Goal: Register for event/course

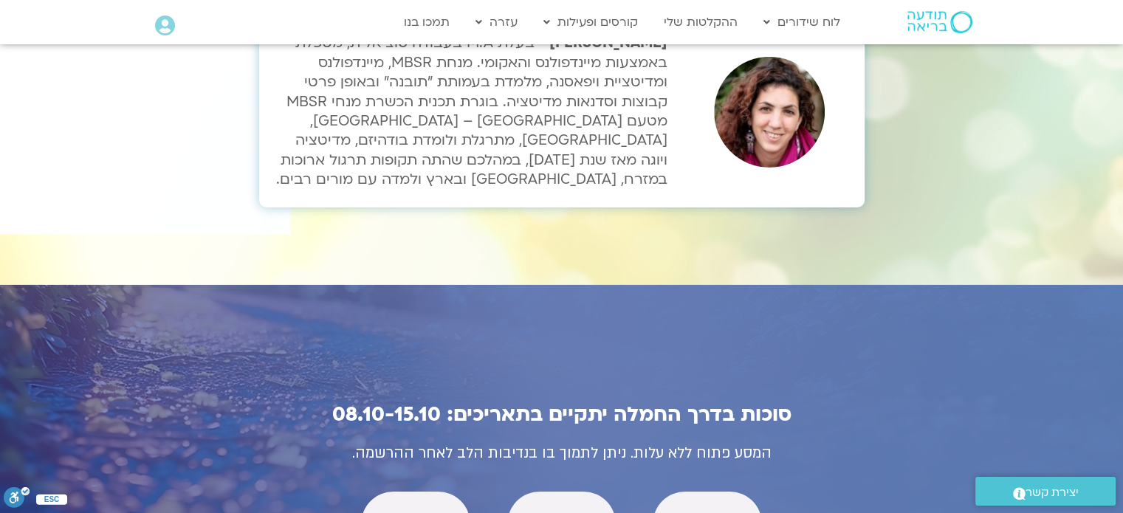
scroll to position [5095, 0]
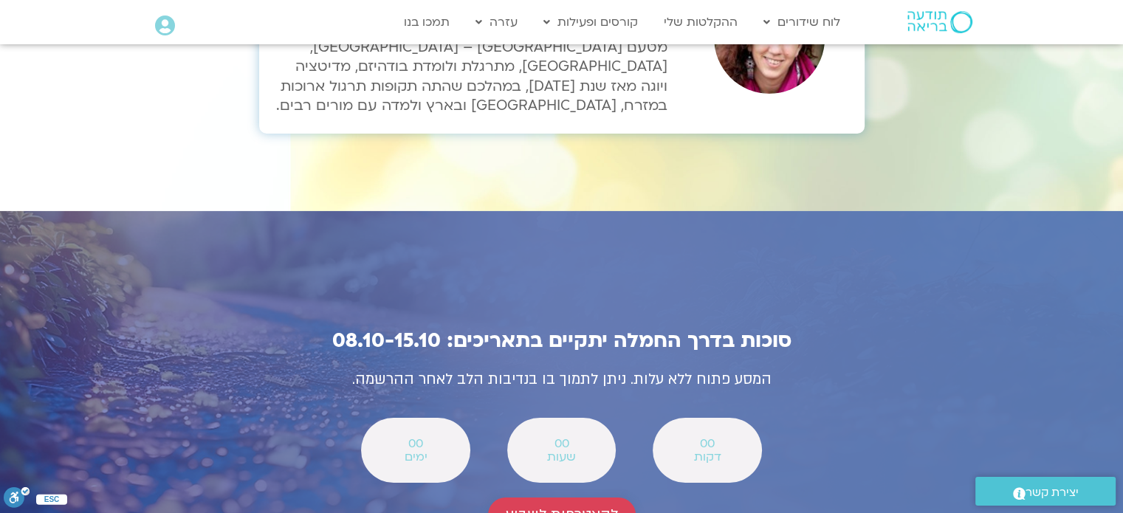
click at [554, 507] on span "להצטרפות לשבוע" at bounding box center [562, 515] width 112 height 17
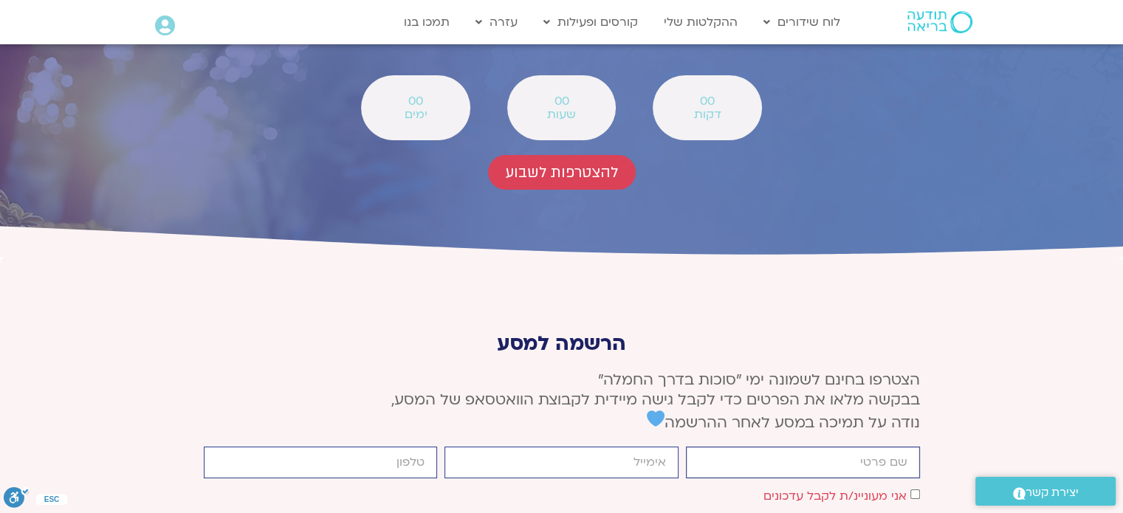
click at [827, 447] on input "firstname" at bounding box center [803, 463] width 234 height 32
type input "[PERSON_NAME] [PERSON_NAME]"
click at [632, 447] on input "email" at bounding box center [561, 463] width 234 height 32
type input "[EMAIL_ADDRESS][DOMAIN_NAME]"
click at [411, 447] on input "cellphone" at bounding box center [321, 463] width 234 height 32
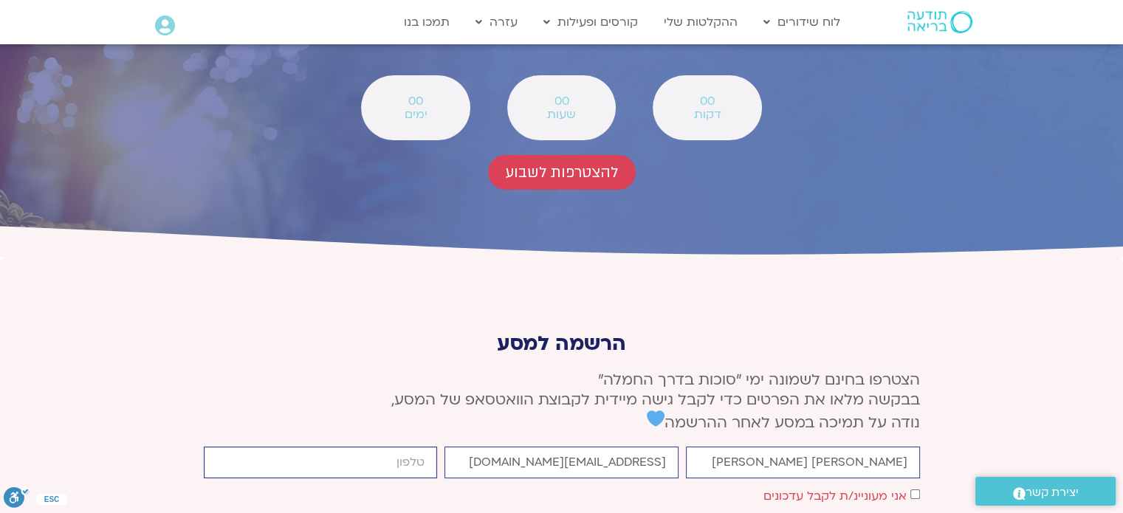
type input "0547924526"
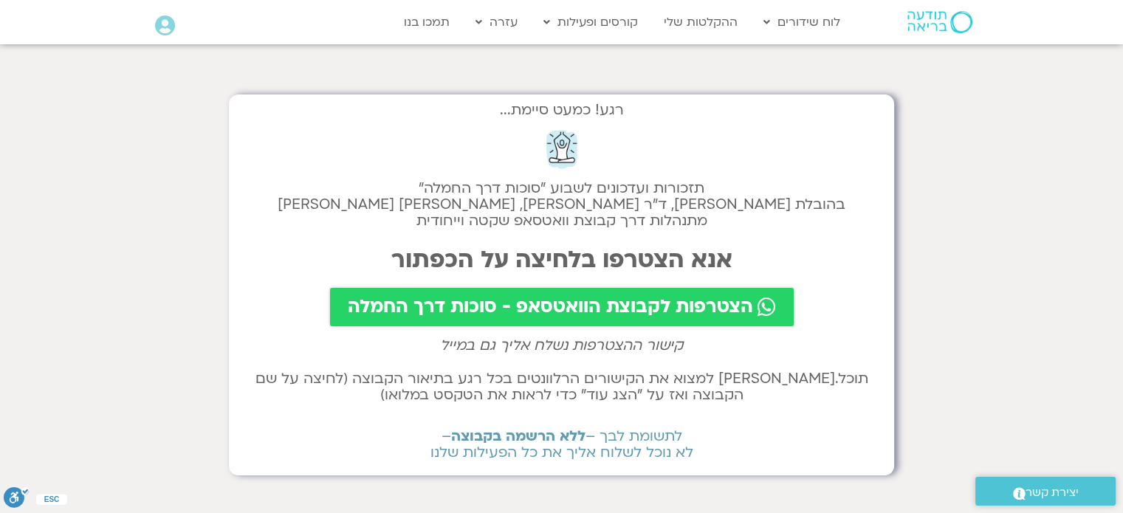
click at [715, 303] on span "הצטרפות לקבוצת הוואטסאפ - סוכות דרך החמלה" at bounding box center [550, 307] width 405 height 21
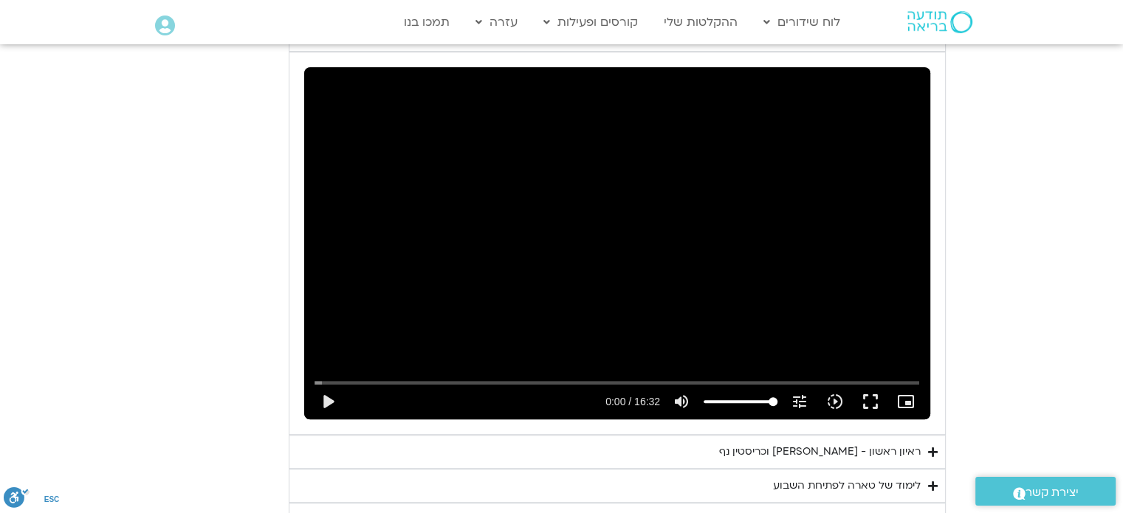
scroll to position [899, 0]
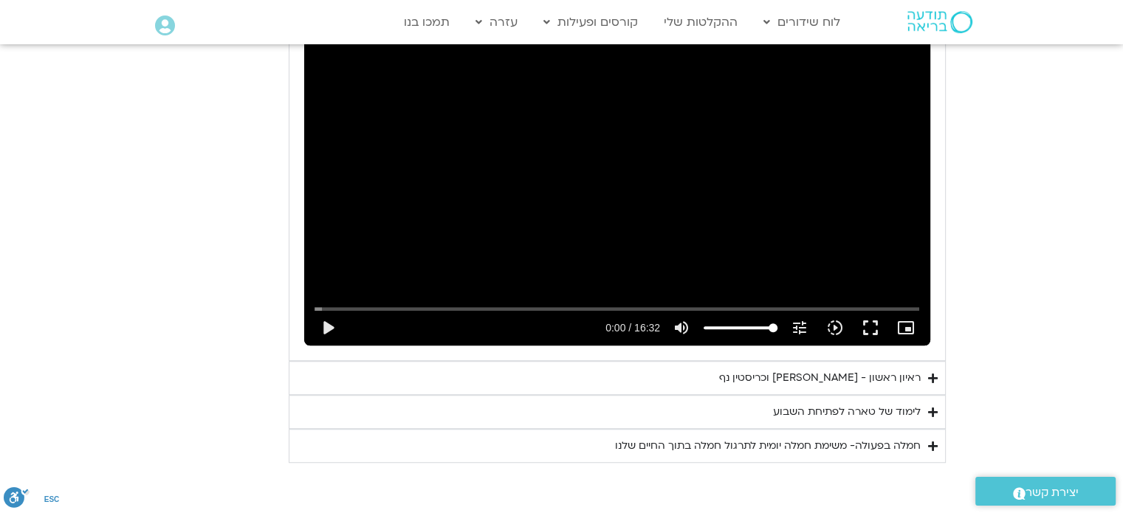
click at [859, 371] on div "ראיון ראשון - טארה בראך וכריסטין נף" at bounding box center [820, 378] width 202 height 18
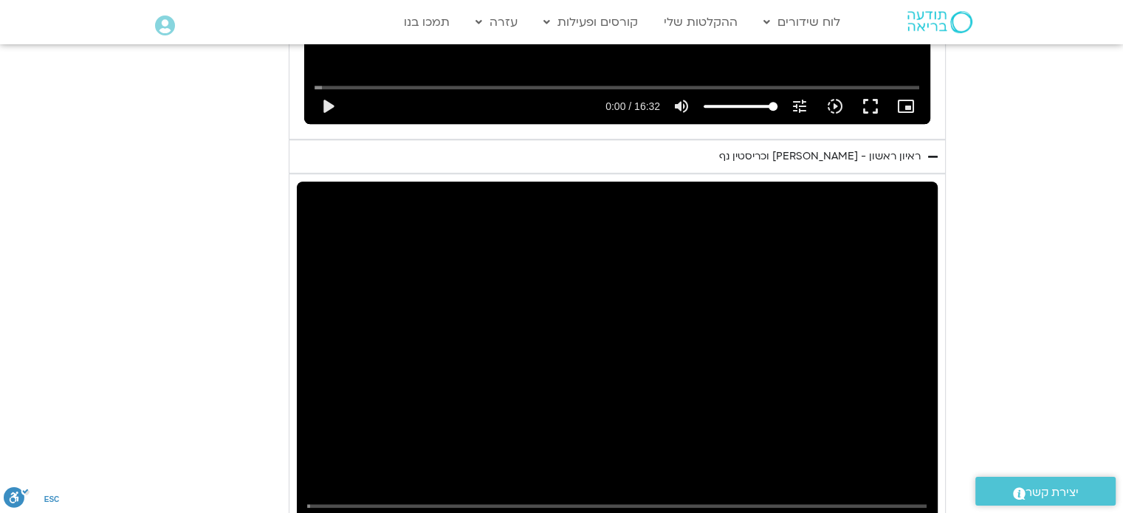
scroll to position [1268, 0]
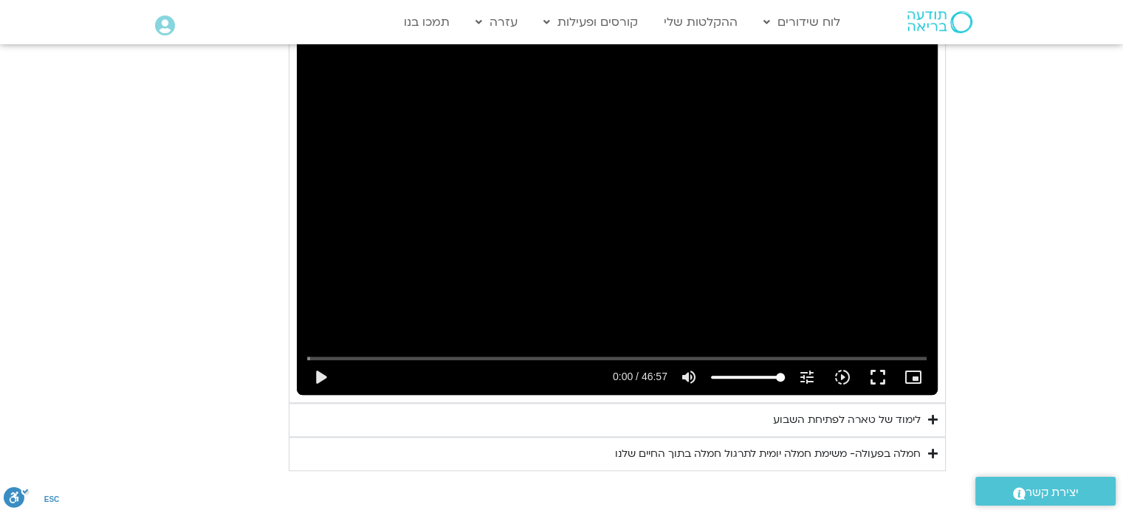
click at [862, 412] on div "לימוד של טארה לפתיחת השבוע" at bounding box center [847, 420] width 148 height 18
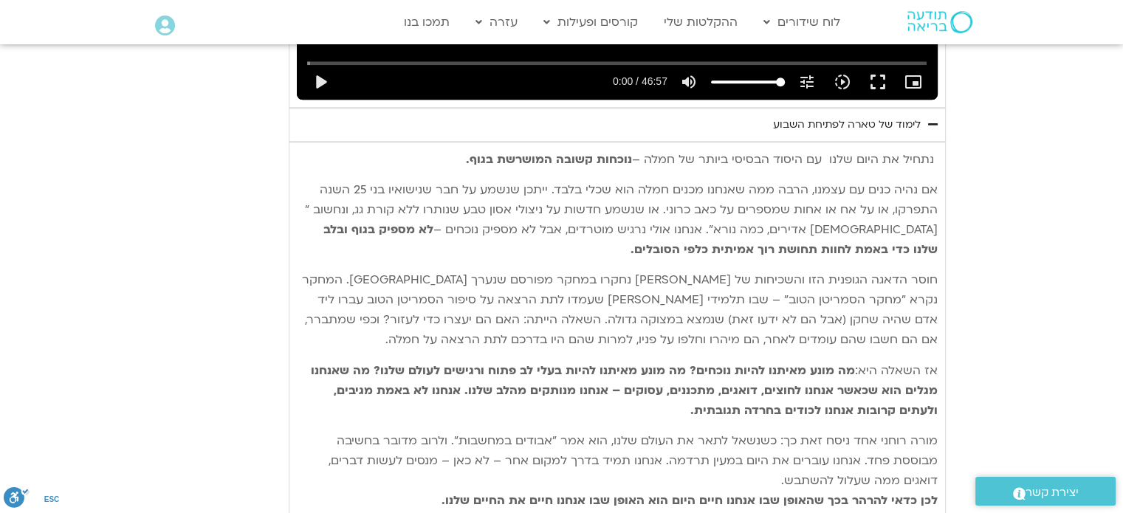
scroll to position [1785, 0]
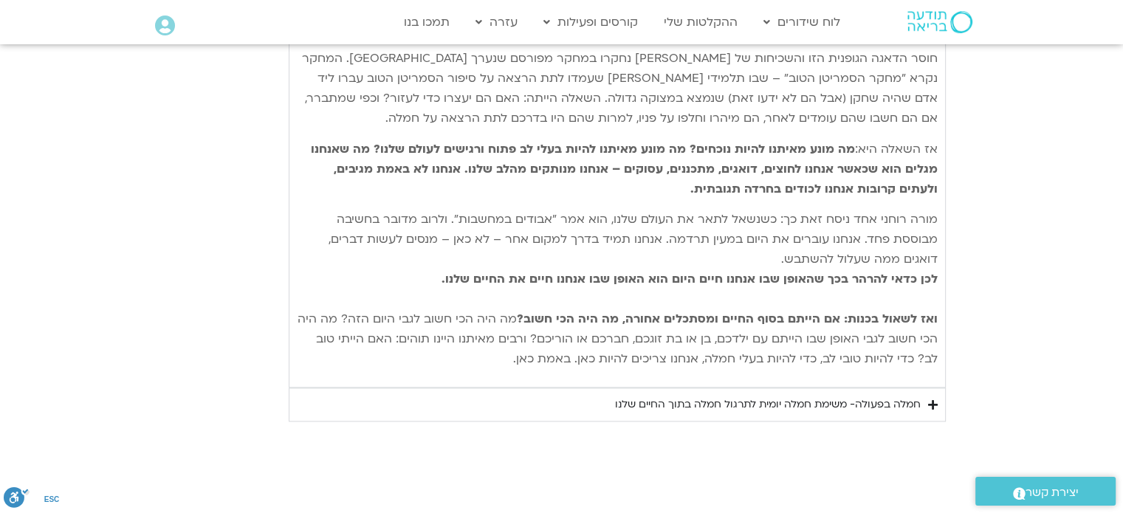
click at [799, 404] on div "חמלה בפעולה- משימת חמלה יומית לתרגול חמלה בתוך החיים שלנו" at bounding box center [768, 405] width 306 height 18
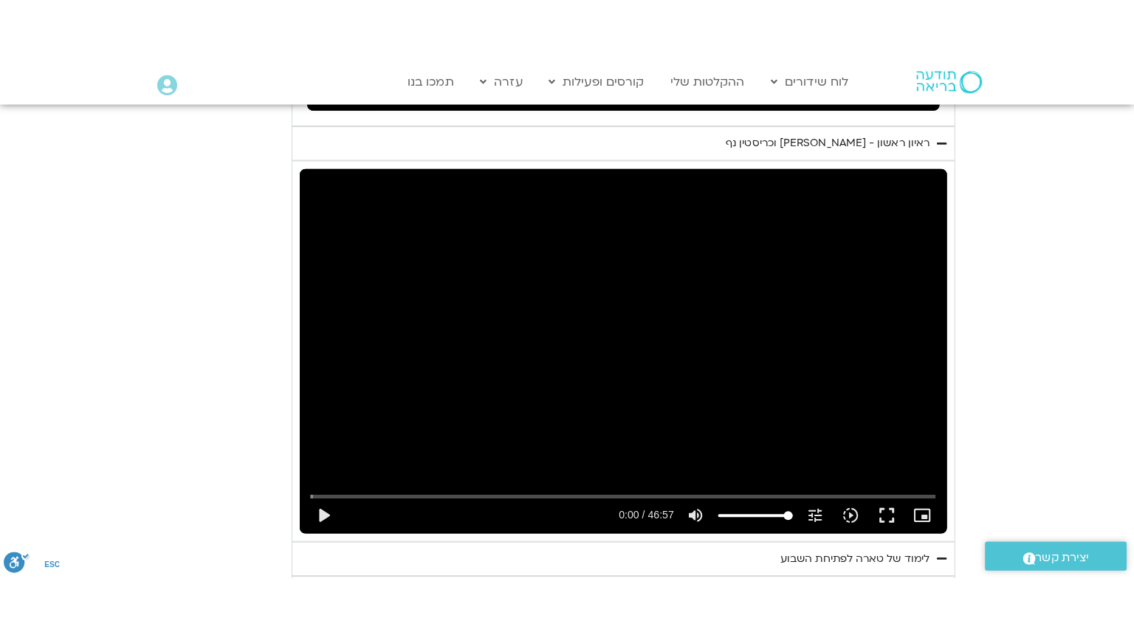
scroll to position [1268, 0]
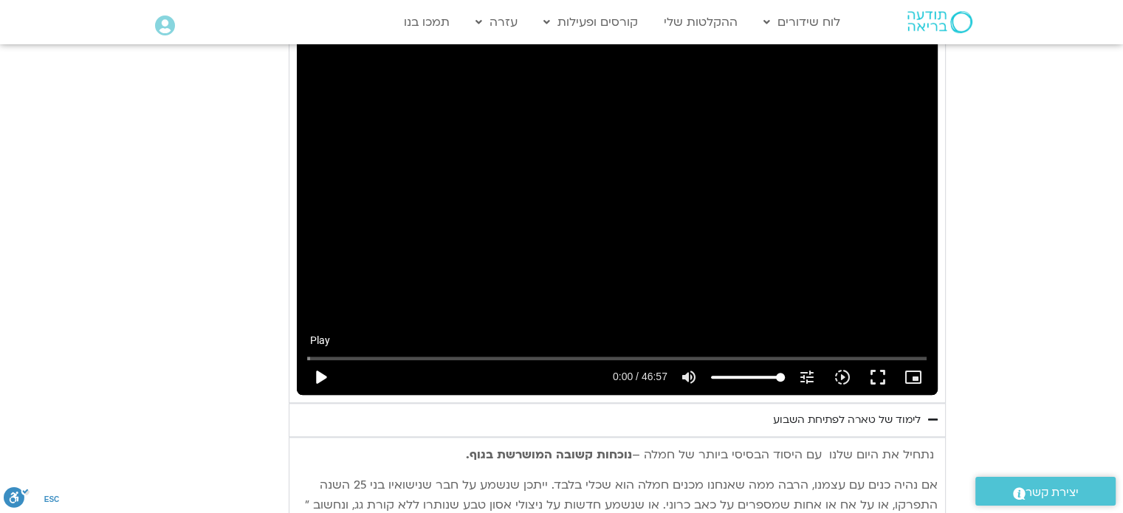
click at [317, 376] on button "play_arrow" at bounding box center [320, 377] width 35 height 35
click at [880, 375] on button "fullscreen" at bounding box center [877, 377] width 35 height 35
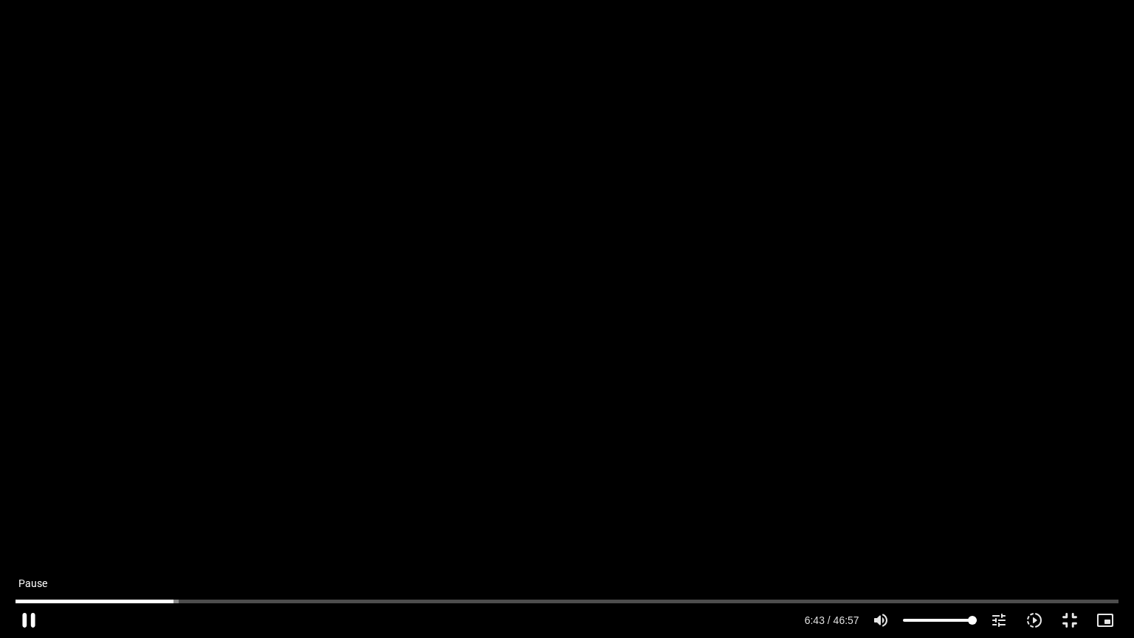
click at [31, 512] on button "pause" at bounding box center [28, 619] width 35 height 35
click at [32, 512] on button "play_arrow" at bounding box center [28, 619] width 35 height 35
click at [25, 512] on button "pause" at bounding box center [28, 619] width 35 height 35
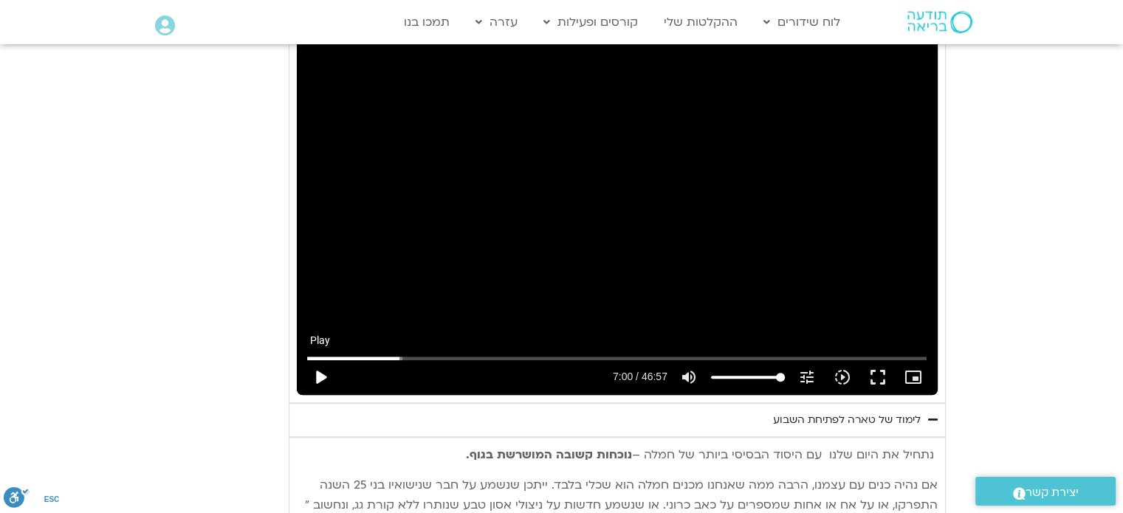
click at [317, 374] on button "play_arrow" at bounding box center [320, 377] width 35 height 35
click at [884, 376] on button "fullscreen" at bounding box center [877, 377] width 35 height 35
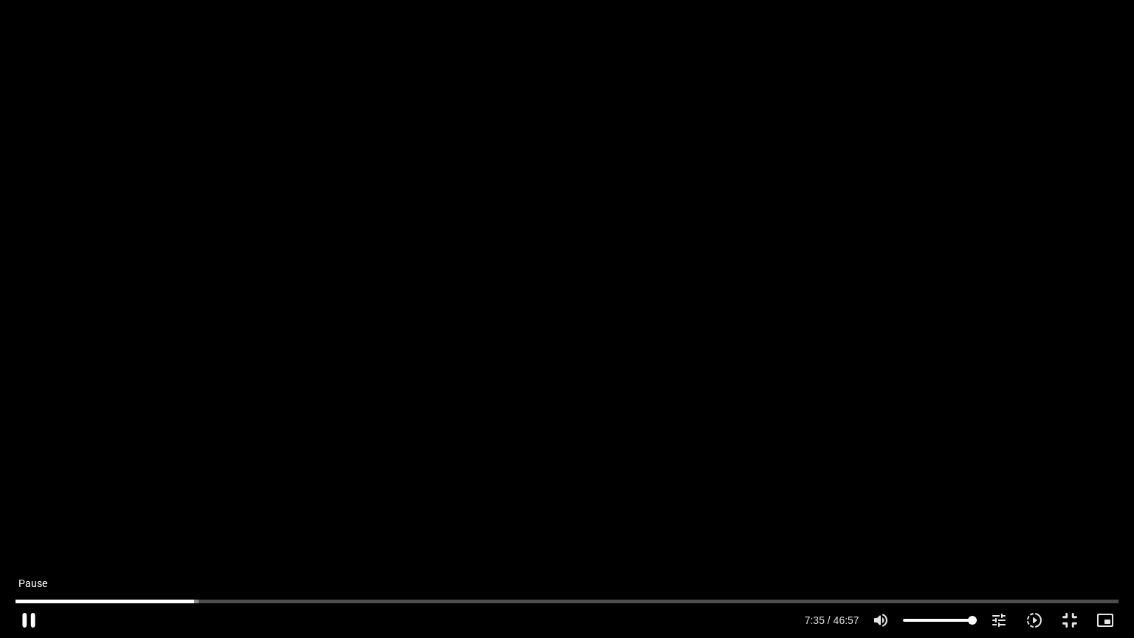
click at [26, 512] on button "pause" at bounding box center [28, 619] width 35 height 35
click at [27, 512] on button "play_arrow" at bounding box center [28, 619] width 35 height 35
click at [31, 512] on button "pause" at bounding box center [28, 619] width 35 height 35
click at [24, 512] on button "play_arrow" at bounding box center [28, 619] width 35 height 35
click at [205, 512] on input "Seek" at bounding box center [567, 601] width 1102 height 9
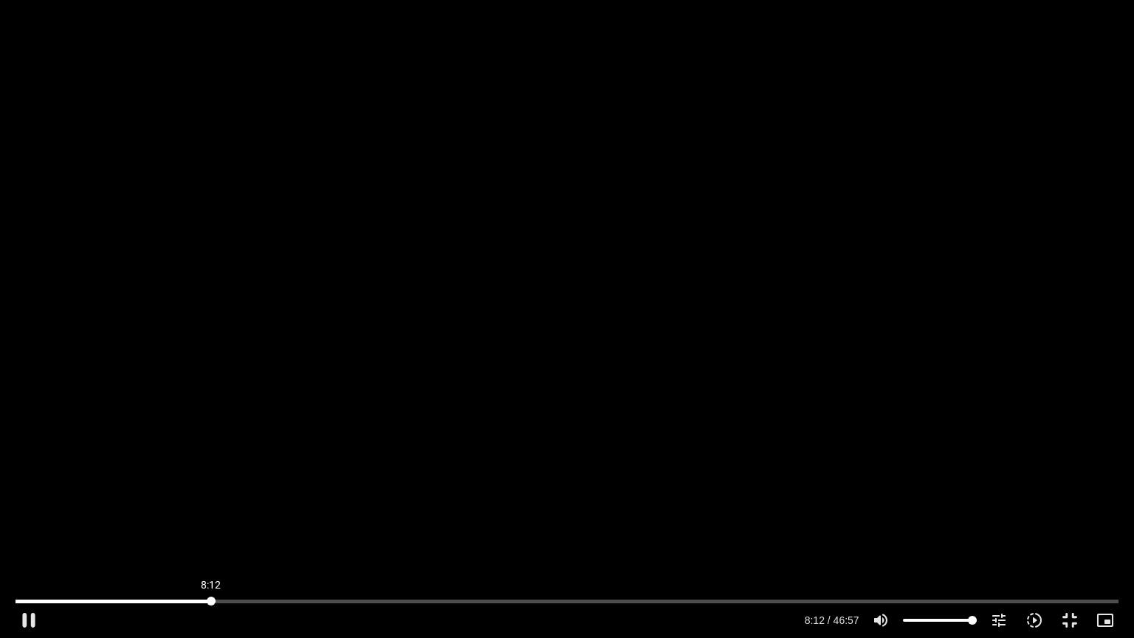
click at [211, 512] on input "Seek" at bounding box center [567, 601] width 1102 height 9
click at [222, 512] on input "Seek" at bounding box center [567, 601] width 1102 height 9
click at [219, 512] on input "Seek" at bounding box center [567, 601] width 1102 height 9
click at [216, 512] on input "Seek" at bounding box center [567, 601] width 1102 height 9
click at [214, 512] on input "Seek" at bounding box center [567, 601] width 1102 height 9
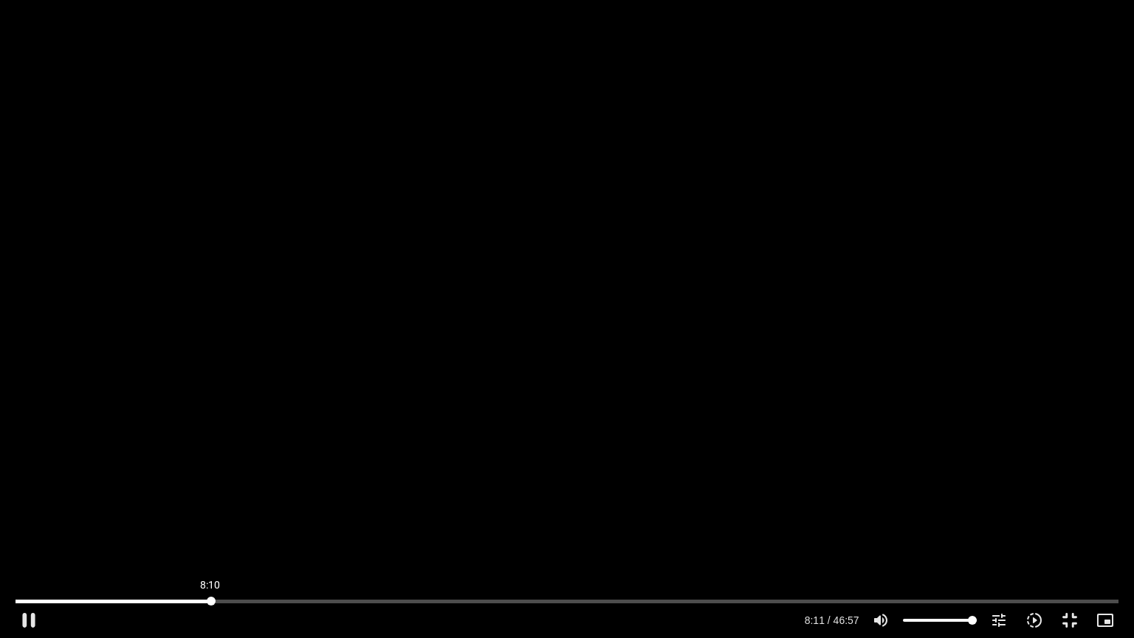
click at [210, 512] on input "Seek" at bounding box center [567, 601] width 1102 height 9
click at [217, 512] on input "Seek" at bounding box center [567, 601] width 1102 height 9
click at [216, 512] on input "Seek" at bounding box center [567, 601] width 1102 height 9
click at [213, 512] on input "Seek" at bounding box center [567, 601] width 1102 height 9
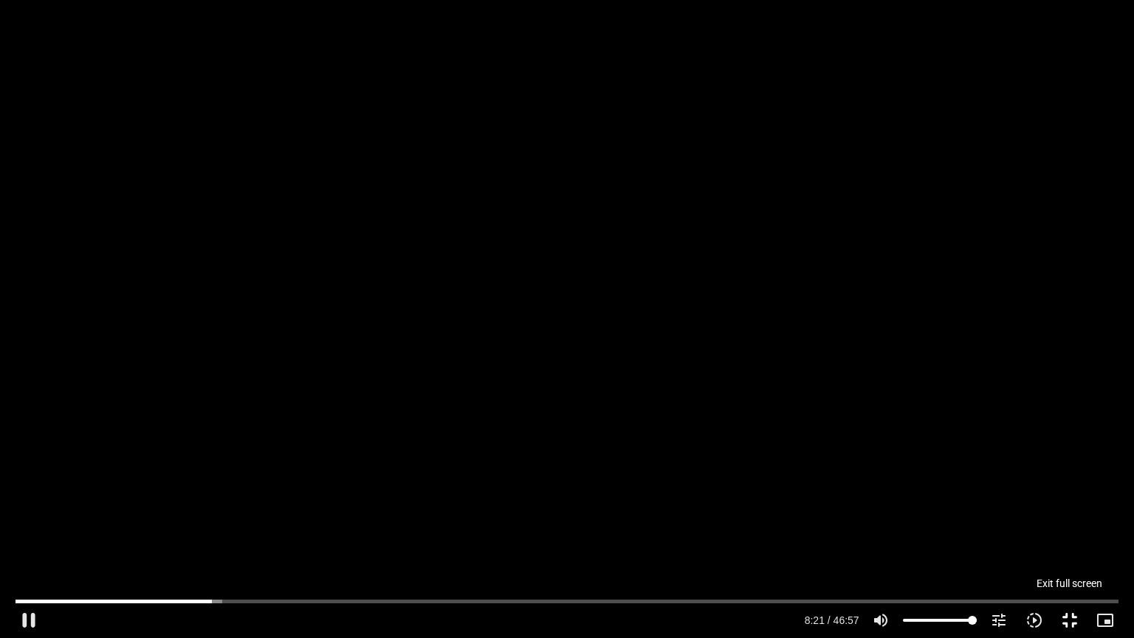
click at [1072, 512] on button "fullscreen_exit" at bounding box center [1069, 619] width 35 height 35
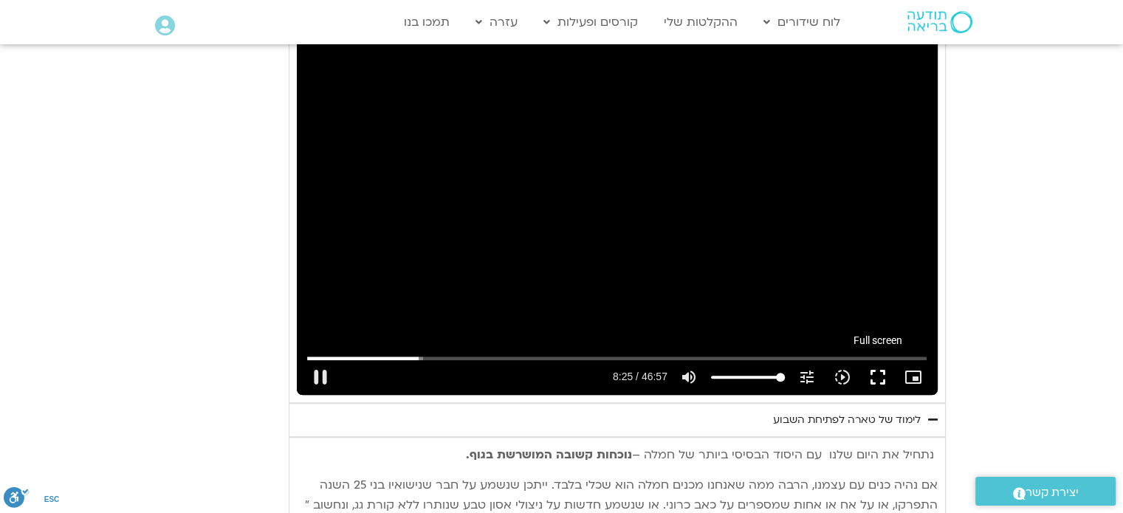
click at [876, 378] on button "fullscreen" at bounding box center [877, 377] width 35 height 35
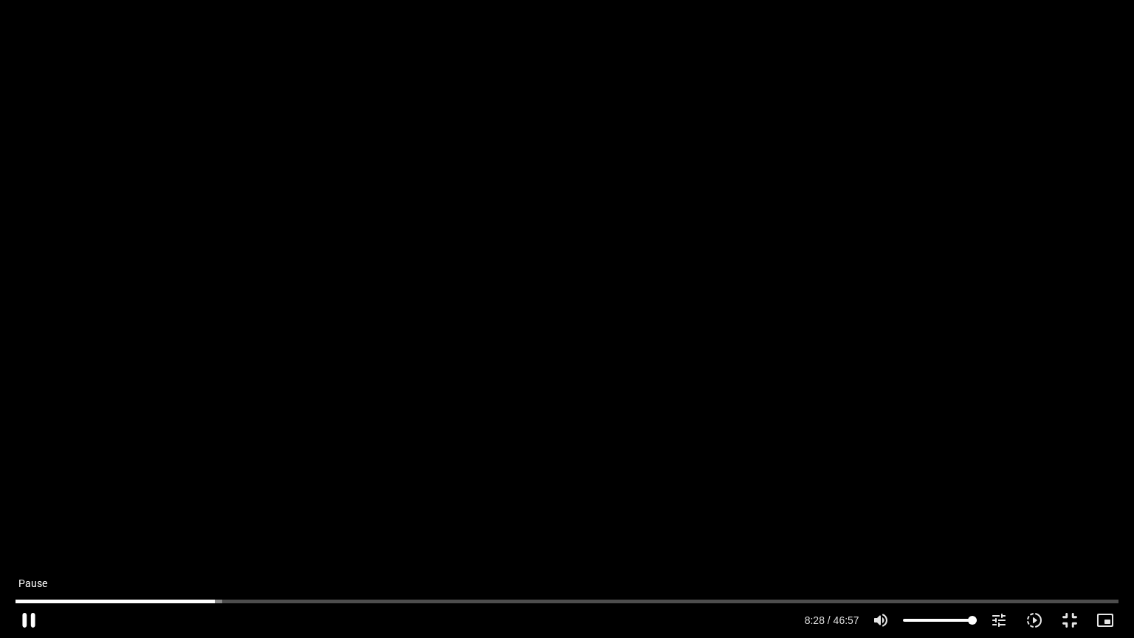
click at [36, 512] on button "pause" at bounding box center [28, 619] width 35 height 35
click at [25, 512] on button "play_arrow" at bounding box center [28, 619] width 35 height 35
click at [23, 512] on button "pause" at bounding box center [28, 619] width 35 height 35
click at [30, 512] on button "play_arrow" at bounding box center [28, 619] width 35 height 35
click at [242, 512] on input "Seek" at bounding box center [567, 601] width 1102 height 9
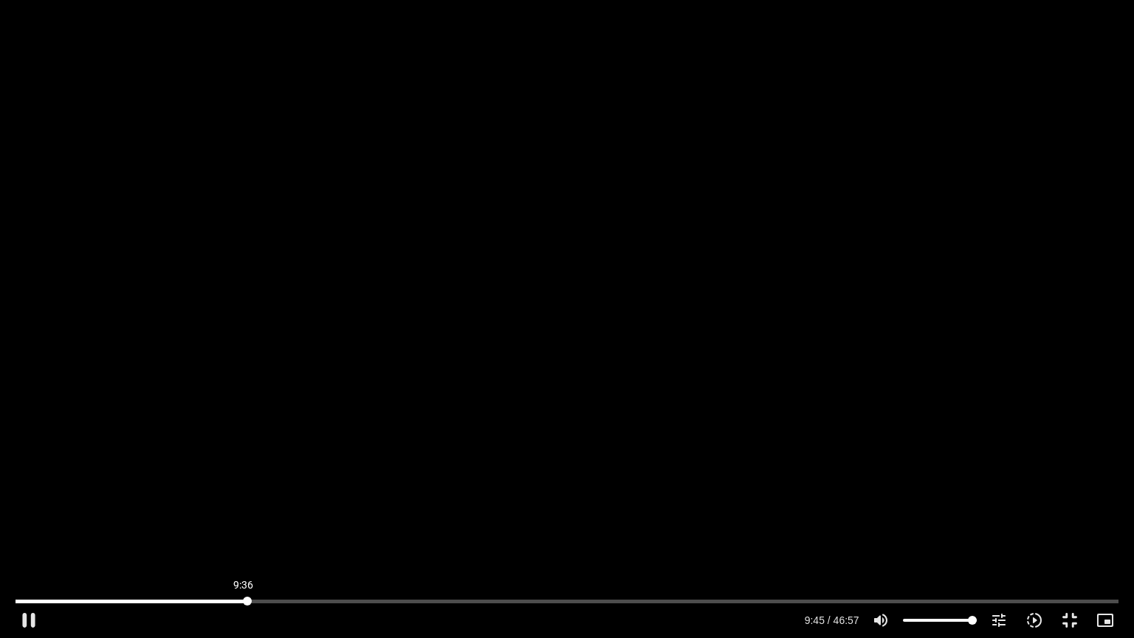
click at [244, 512] on input "Seek" at bounding box center [567, 601] width 1102 height 9
click at [245, 512] on input "Seek" at bounding box center [567, 601] width 1102 height 9
click at [244, 512] on input "Seek" at bounding box center [567, 601] width 1102 height 9
click at [242, 512] on input "Seek" at bounding box center [567, 601] width 1102 height 9
click at [238, 512] on input "Seek" at bounding box center [567, 601] width 1102 height 9
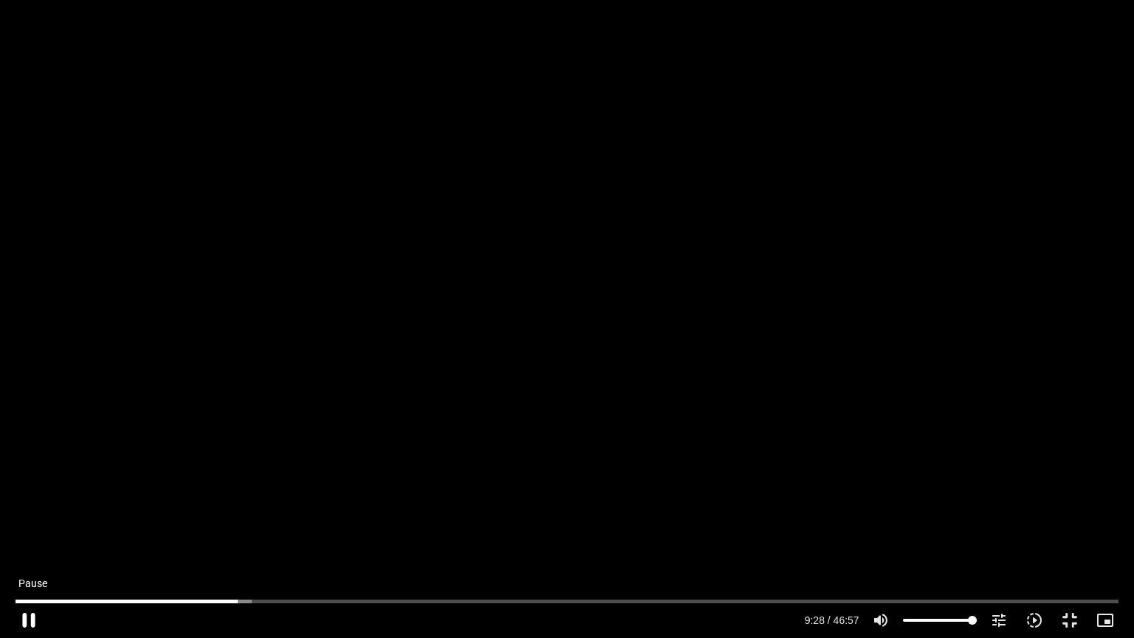
click at [35, 512] on button "pause" at bounding box center [28, 619] width 35 height 35
click at [16, 512] on button "play_arrow" at bounding box center [28, 619] width 35 height 35
click at [16, 512] on button "pause" at bounding box center [28, 619] width 35 height 35
click at [30, 512] on button "play_arrow" at bounding box center [28, 619] width 35 height 35
click at [325, 512] on input "Seek" at bounding box center [567, 601] width 1102 height 9
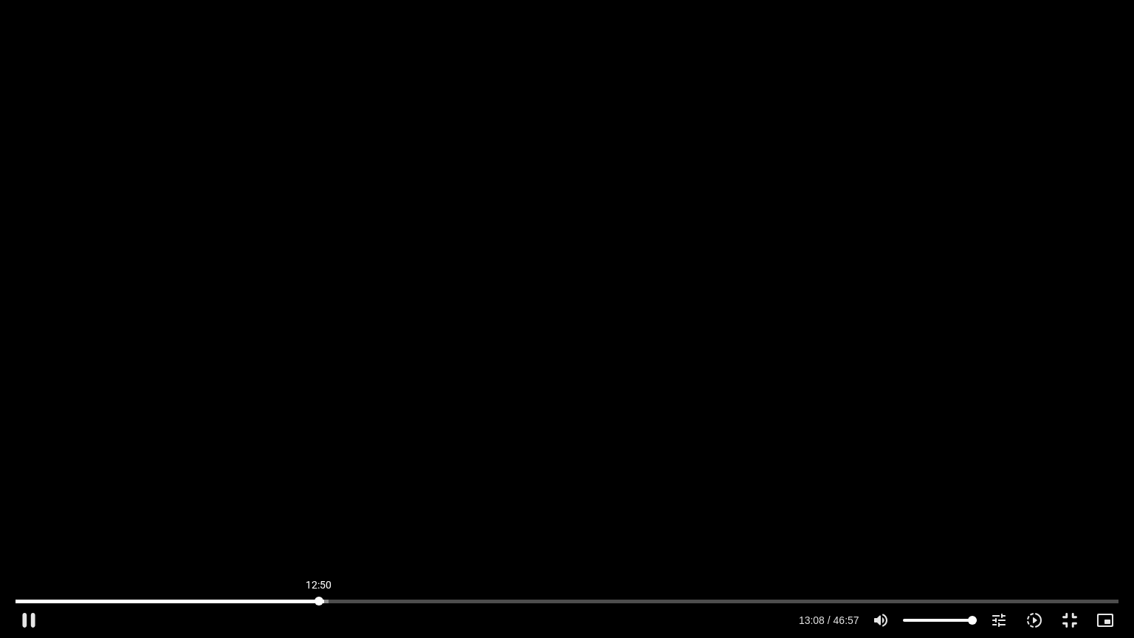
click at [319, 512] on input "Seek" at bounding box center [567, 601] width 1102 height 9
click at [32, 512] on button "pause" at bounding box center [28, 619] width 35 height 35
click at [32, 512] on button "play_arrow" at bounding box center [28, 619] width 35 height 35
click at [29, 512] on button "pause" at bounding box center [28, 619] width 35 height 35
type input "1269.56311"
